Goal: Navigation & Orientation: Find specific page/section

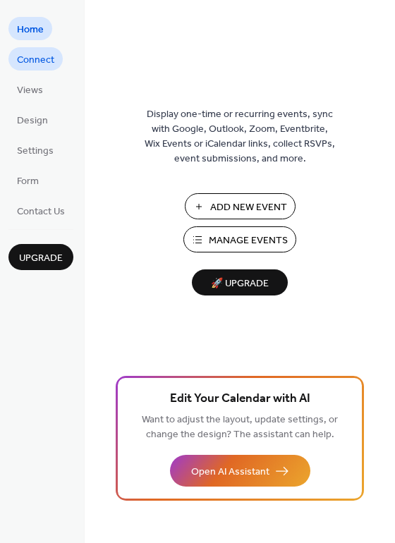
click at [52, 61] on span "Connect" at bounding box center [35, 60] width 37 height 15
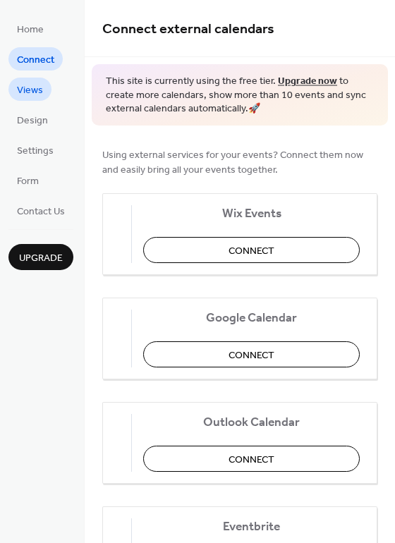
click at [37, 87] on span "Views" at bounding box center [30, 90] width 26 height 15
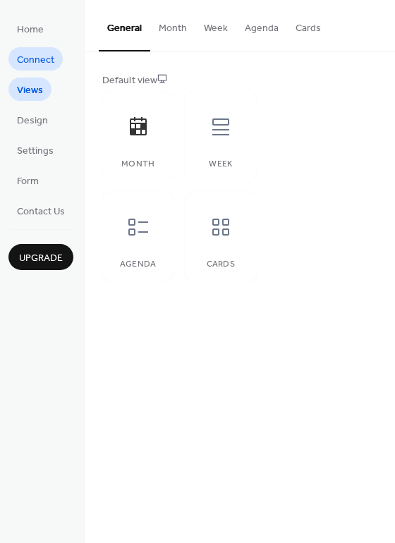
click at [37, 68] on span "Connect" at bounding box center [35, 60] width 37 height 15
